Goal: Find contact information: Find contact information

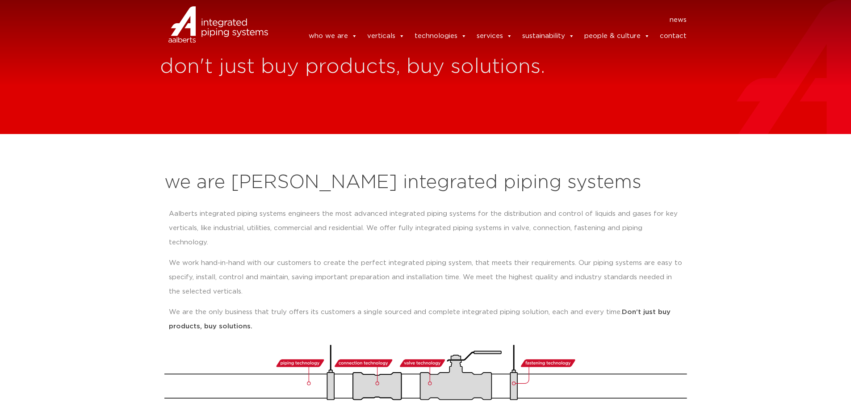
click at [676, 38] on link "contact" at bounding box center [673, 36] width 27 height 18
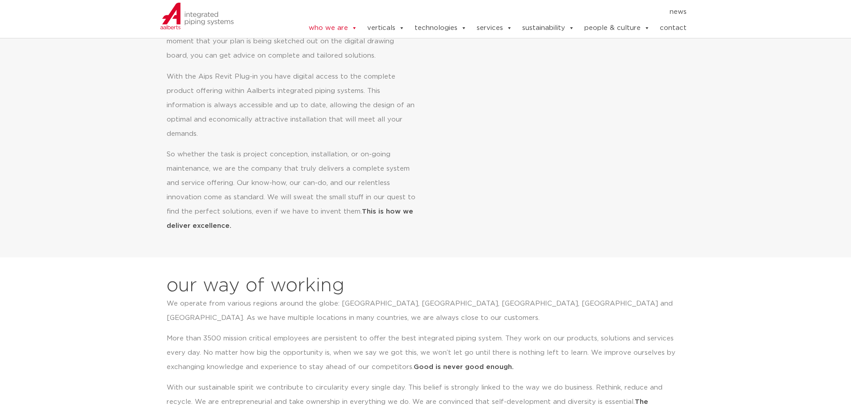
scroll to position [670, 0]
